Goal: Task Accomplishment & Management: Manage account settings

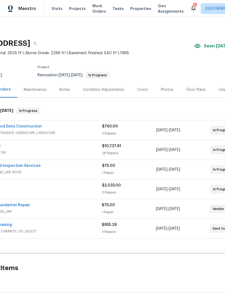
scroll to position [0, 40]
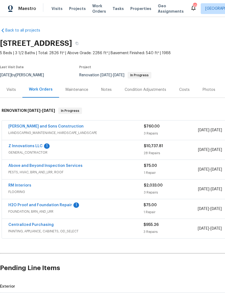
click at [55, 167] on link "Above and Beyond Inspection Services" at bounding box center [45, 166] width 74 height 4
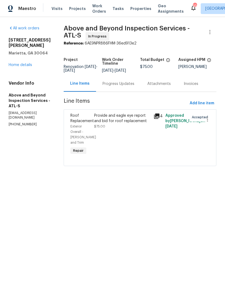
click at [130, 86] on div "Progress Updates" at bounding box center [118, 83] width 32 height 5
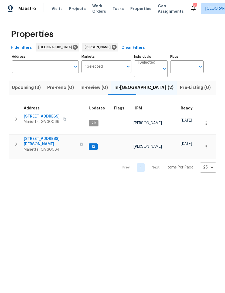
click at [51, 136] on span "[STREET_ADDRESS][PERSON_NAME]" at bounding box center [50, 141] width 53 height 11
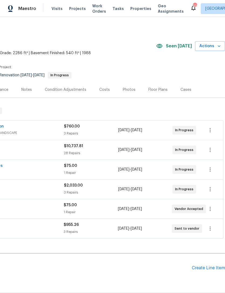
scroll to position [0, 80]
click at [103, 89] on div "Costs" at bounding box center [104, 89] width 11 height 5
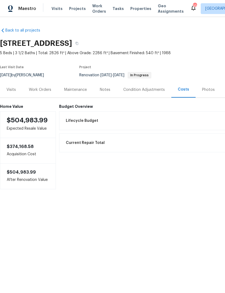
click at [47, 92] on div "Work Orders" at bounding box center [40, 89] width 22 height 5
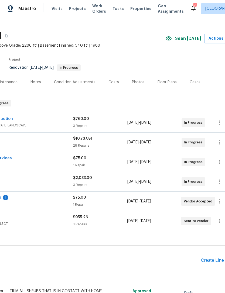
scroll to position [8, 71]
click at [113, 83] on div "Costs" at bounding box center [113, 81] width 11 height 5
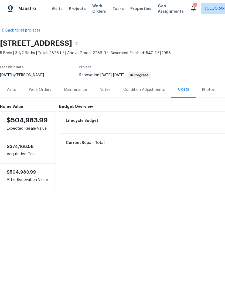
click at [15, 90] on div "Visits" at bounding box center [10, 89] width 9 height 5
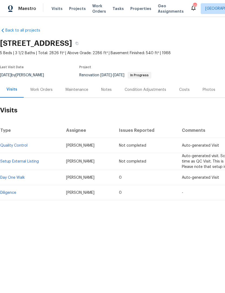
click at [44, 84] on div "Work Orders" at bounding box center [41, 90] width 35 height 16
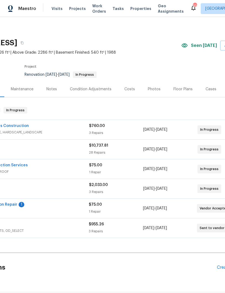
scroll to position [1, 51]
